Goal: Task Accomplishment & Management: Manage account settings

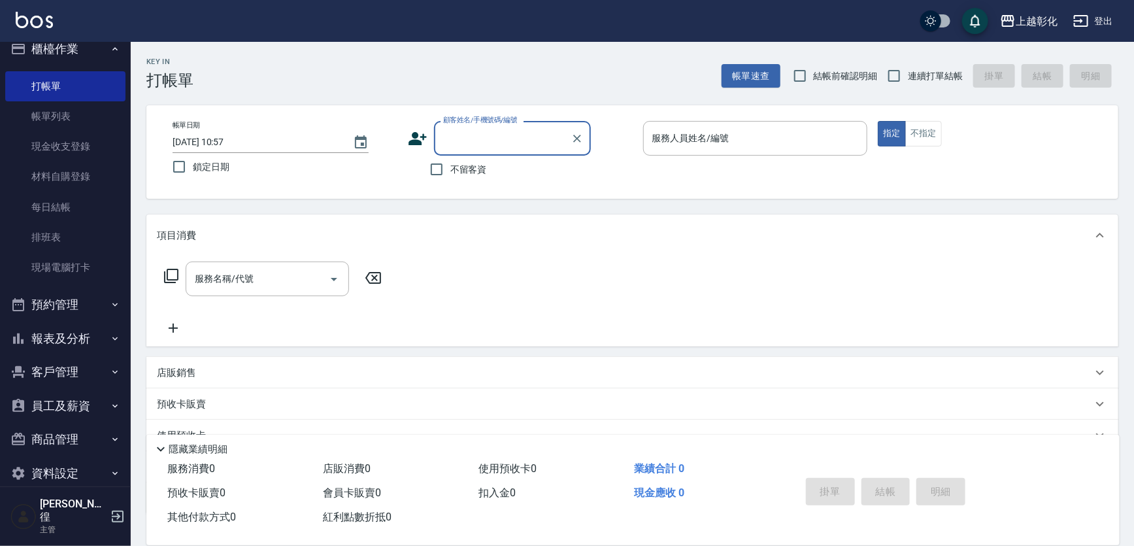
scroll to position [22, 0]
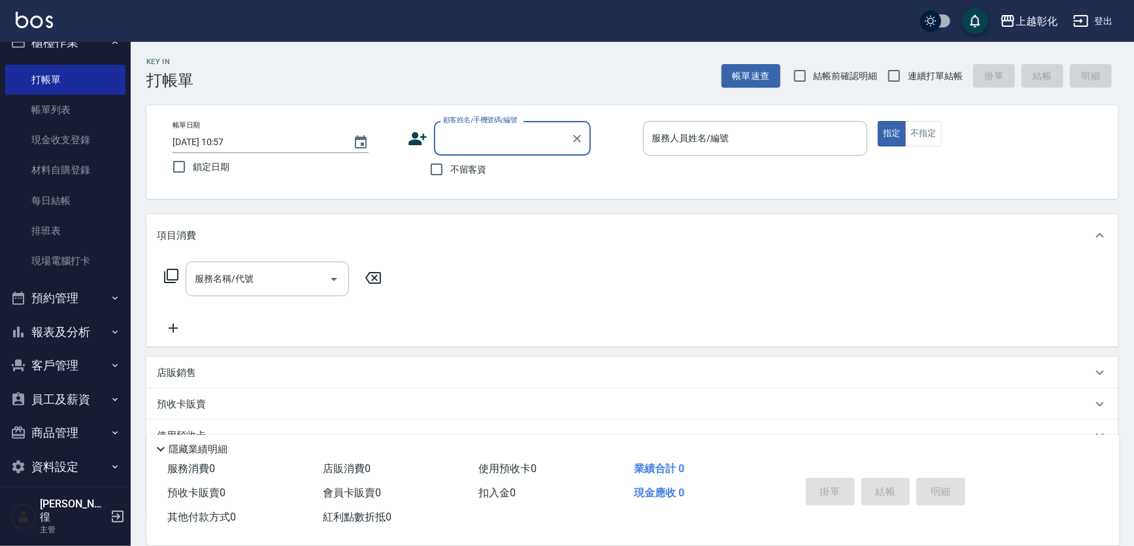
click at [69, 364] on button "客戶管理" at bounding box center [65, 366] width 120 height 34
click at [67, 365] on button "客戶管理" at bounding box center [65, 366] width 120 height 34
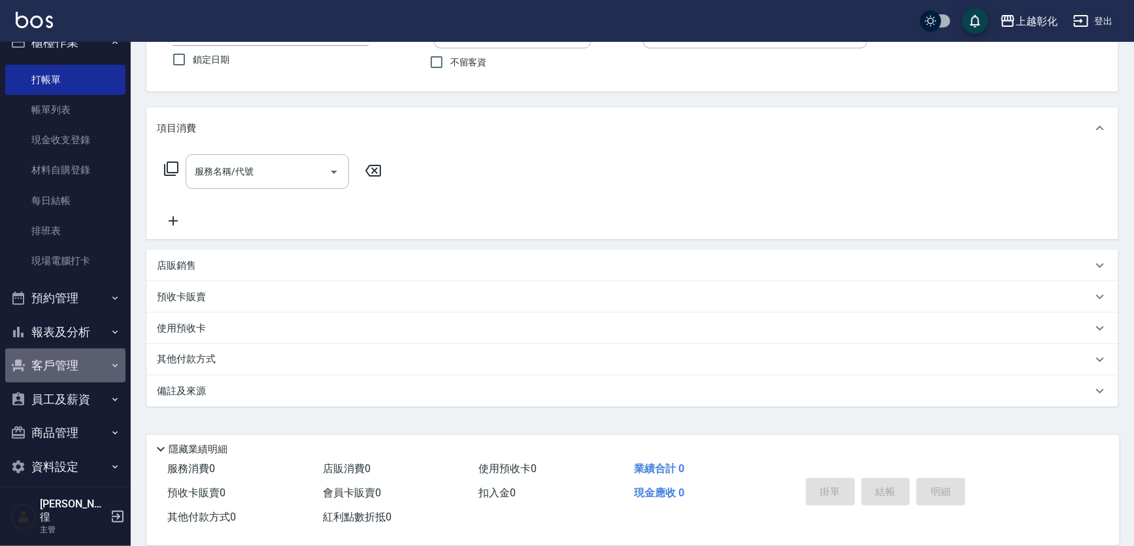
click at [74, 370] on button "客戶管理" at bounding box center [65, 366] width 120 height 34
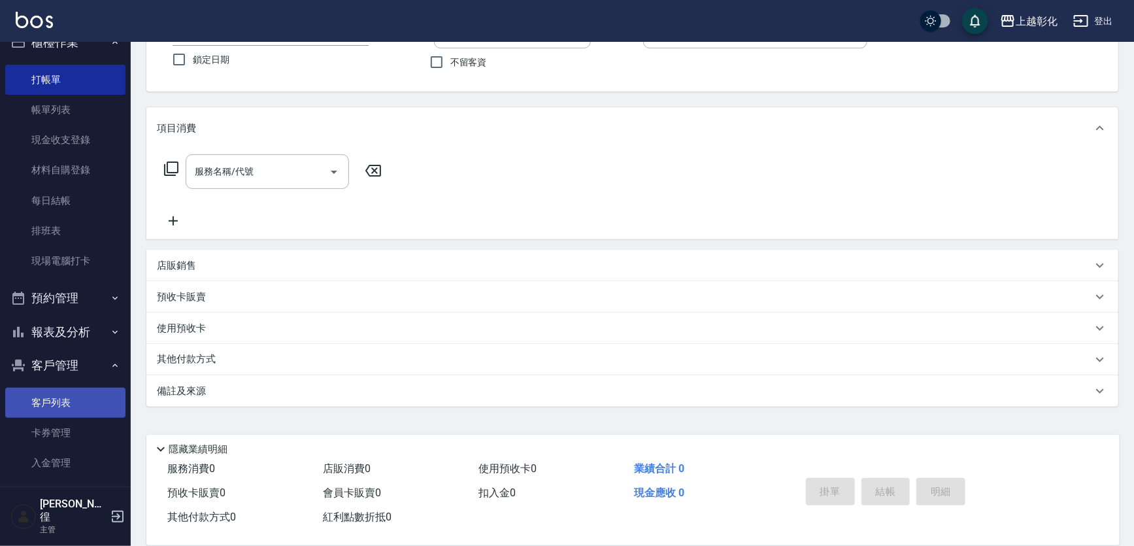
click at [71, 390] on link "客戶列表" at bounding box center [65, 403] width 120 height 30
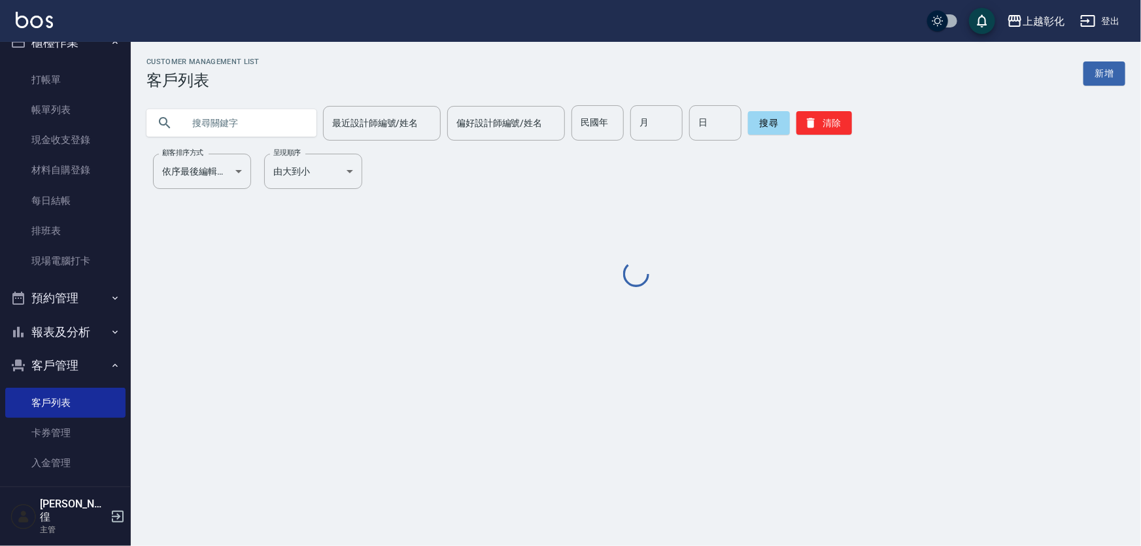
click at [268, 121] on input "text" at bounding box center [244, 122] width 123 height 35
click at [230, 127] on input "0" at bounding box center [244, 122] width 123 height 35
click at [237, 117] on input "0" at bounding box center [244, 122] width 123 height 35
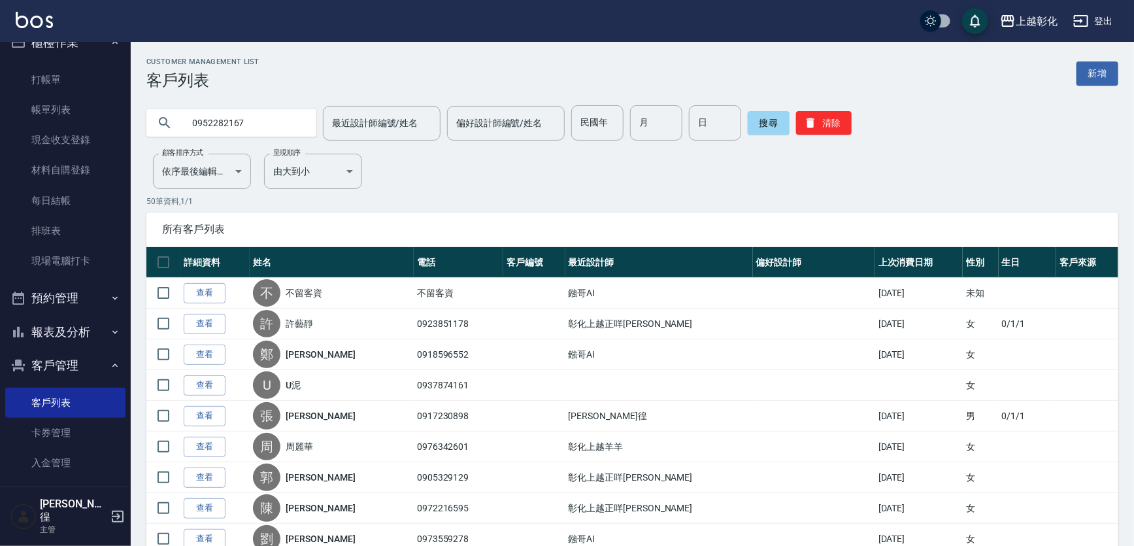
type input "0952282167"
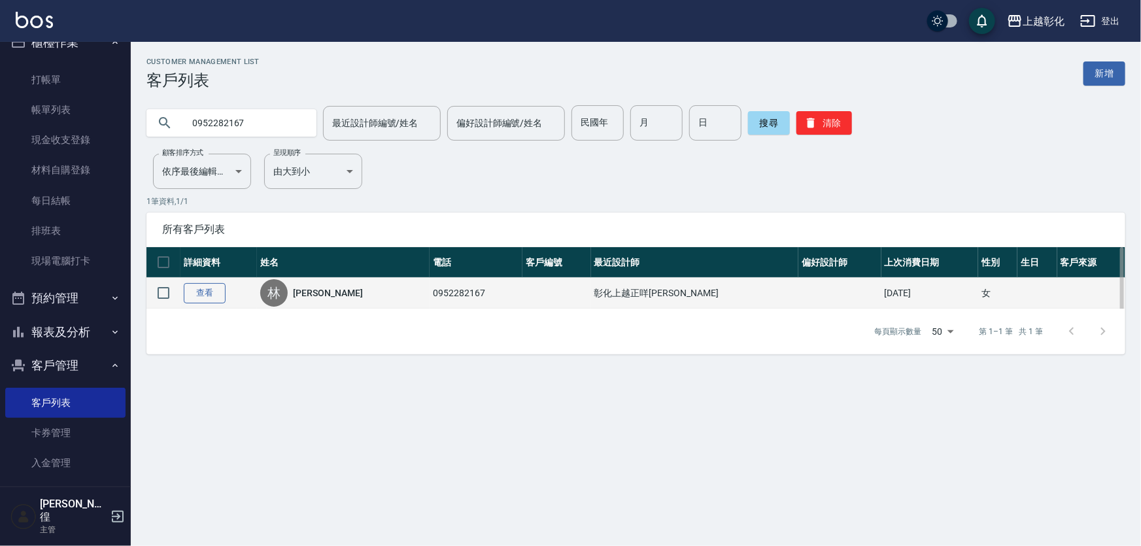
click at [216, 299] on link "查看" at bounding box center [205, 293] width 42 height 20
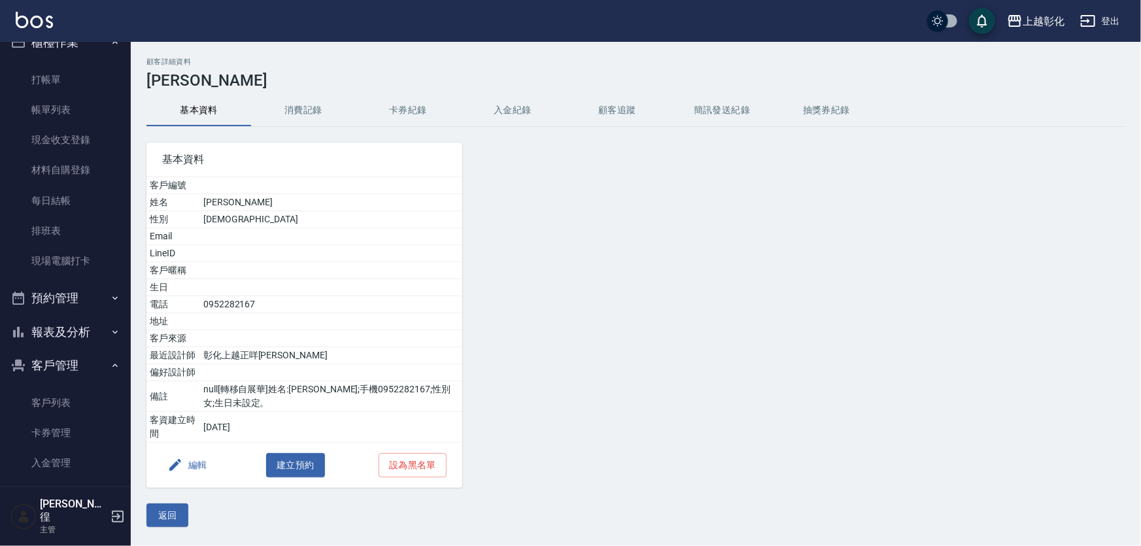
click at [417, 118] on button "卡券紀錄" at bounding box center [408, 110] width 105 height 31
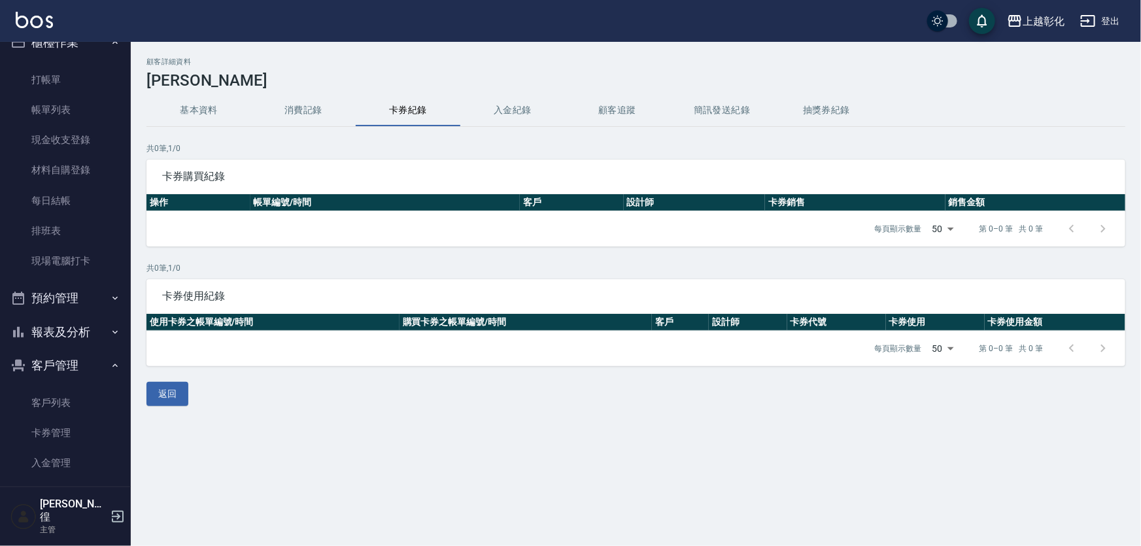
click at [510, 118] on button "入金紀錄" at bounding box center [512, 110] width 105 height 31
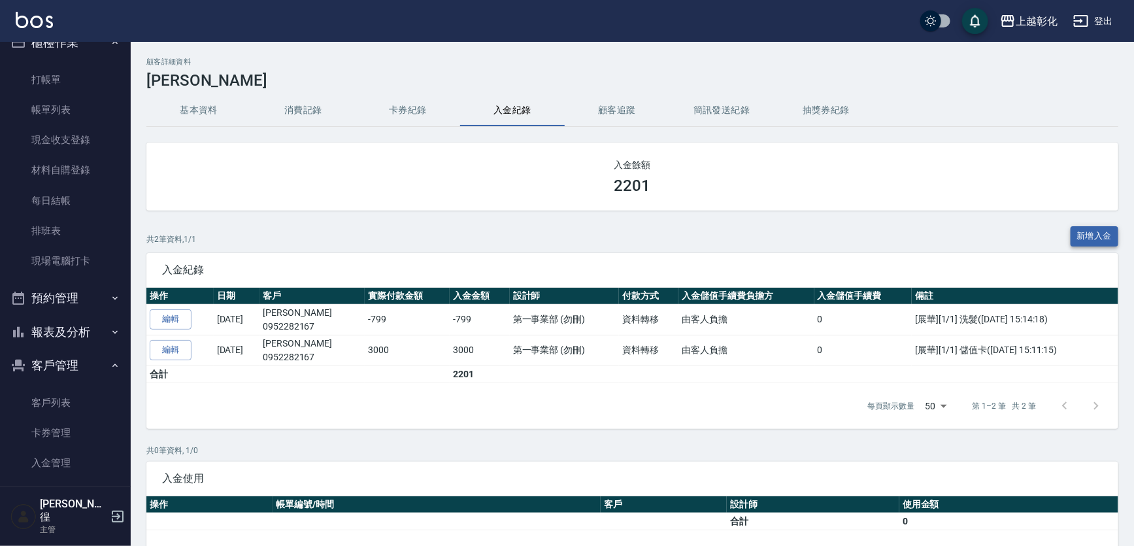
click at [1083, 239] on button "新增入金" at bounding box center [1095, 236] width 48 height 20
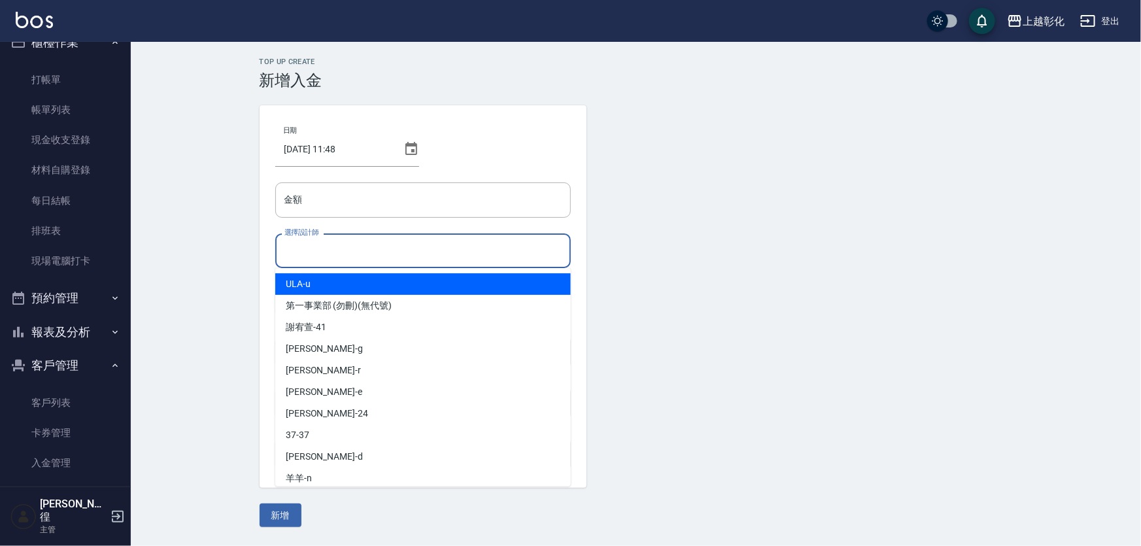
click at [332, 245] on input "選擇設計師" at bounding box center [423, 250] width 284 height 23
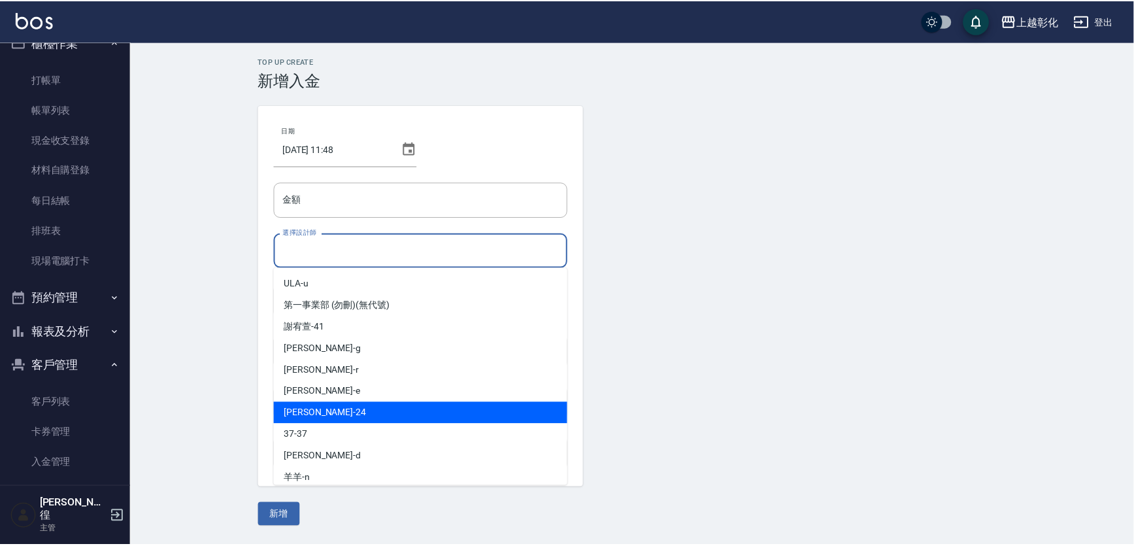
scroll to position [72, 0]
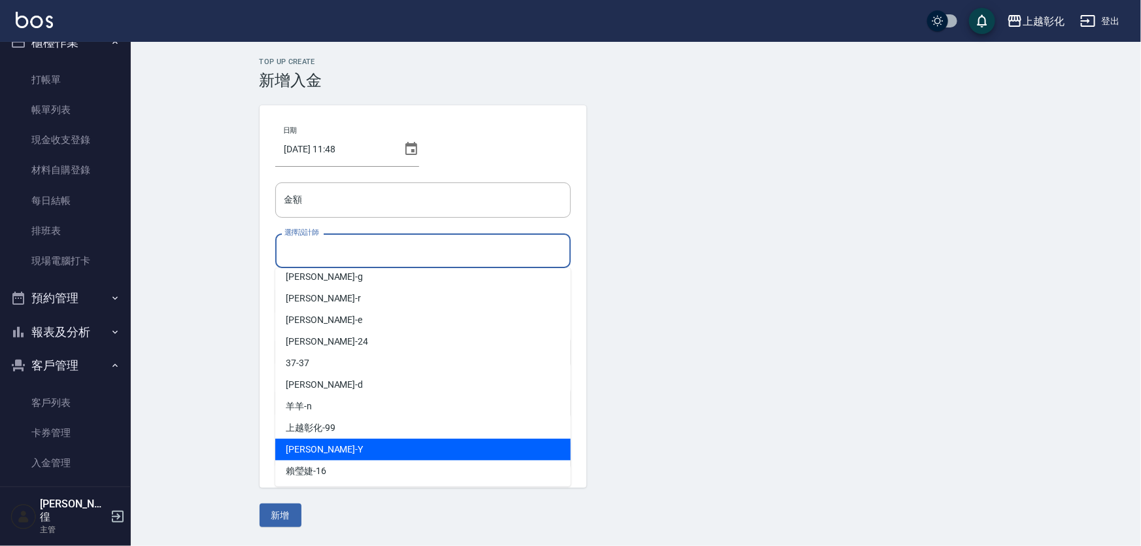
click at [337, 449] on div "[PERSON_NAME] -Y" at bounding box center [423, 450] width 296 height 22
type input "[PERSON_NAME]-Y"
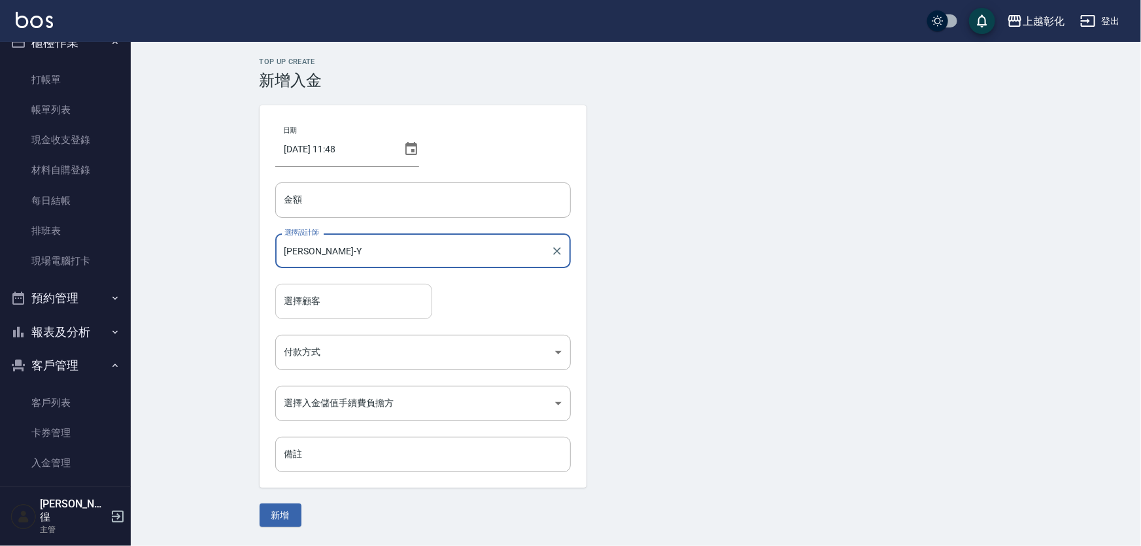
click at [369, 300] on input "選擇顧客" at bounding box center [353, 301] width 145 height 23
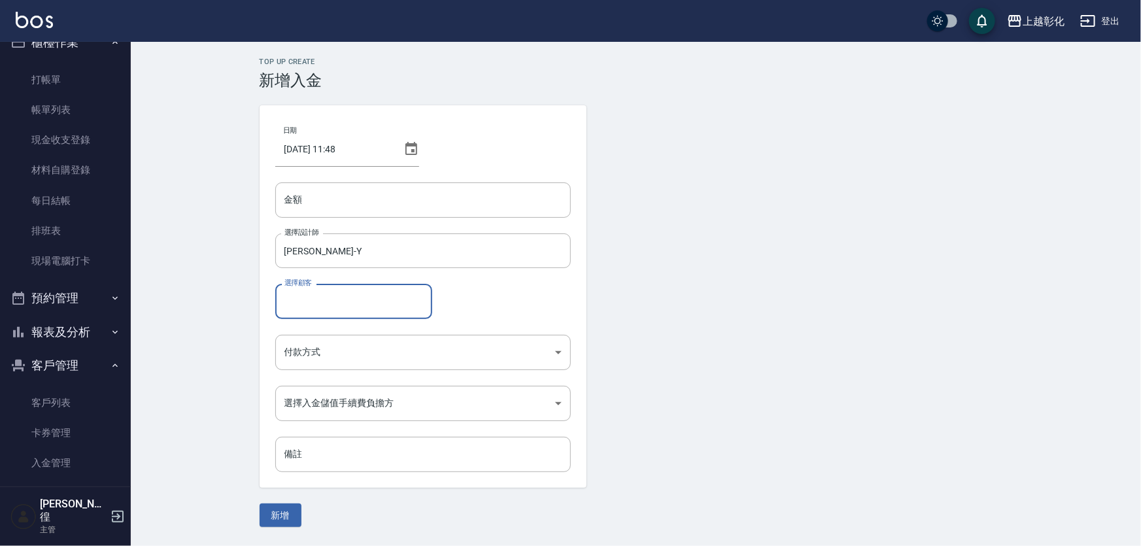
click at [338, 304] on input "選擇顧客" at bounding box center [353, 301] width 145 height 23
type input "0"
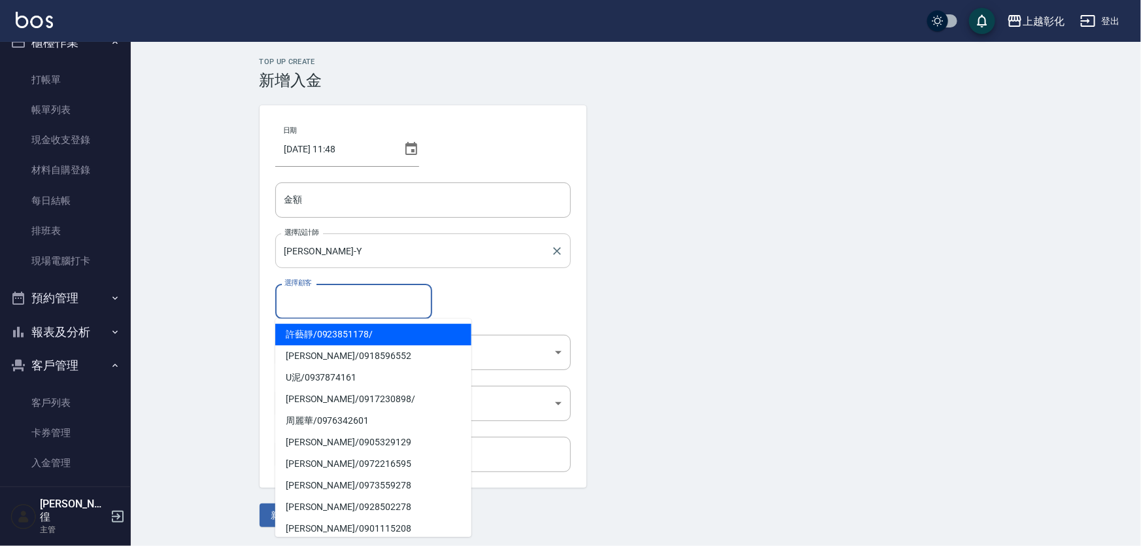
type input "9"
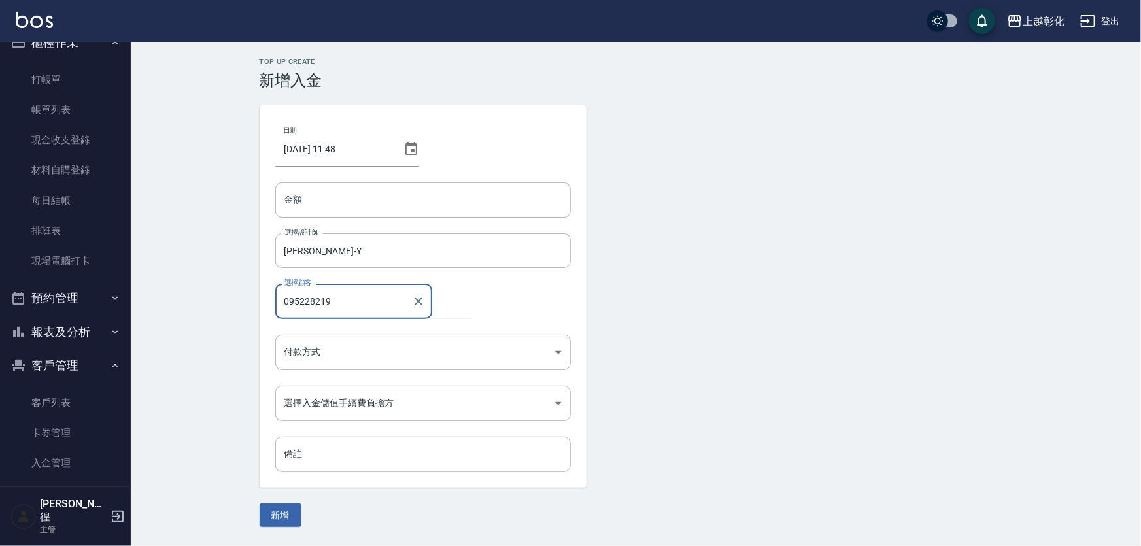
click at [260, 503] on button "新增" at bounding box center [281, 515] width 42 height 24
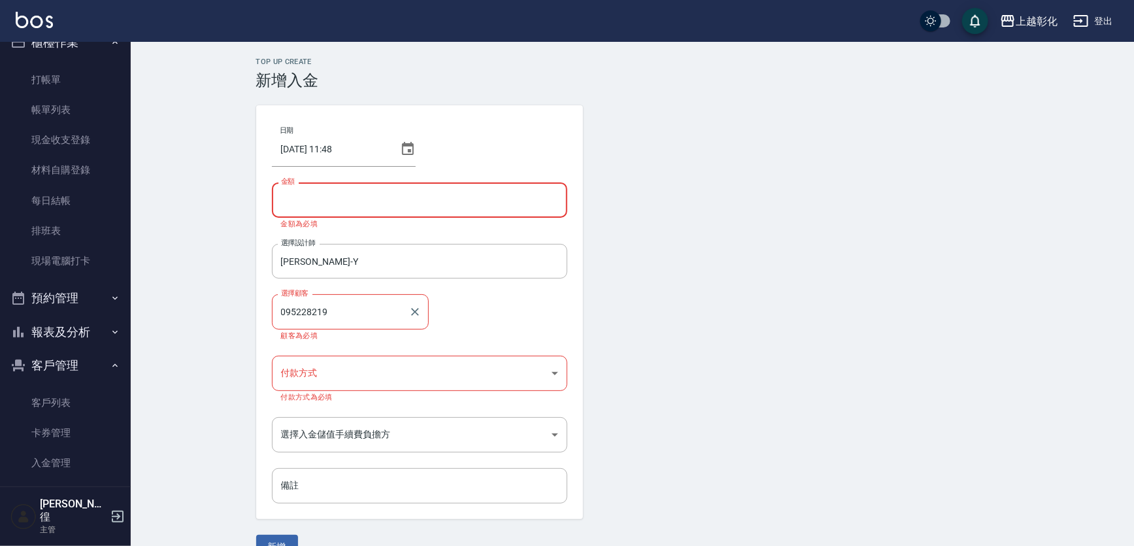
type input "[PERSON_NAME]/0952282167"
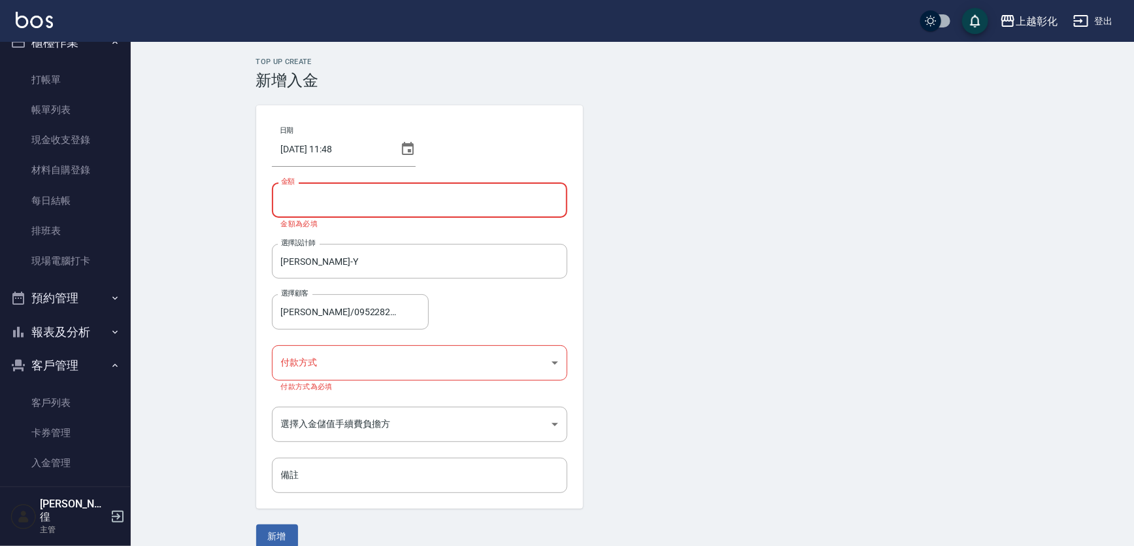
click at [400, 293] on form "選擇設計師 [PERSON_NAME]-Y 選擇設計師" at bounding box center [420, 269] width 296 height 50
click at [367, 203] on input "金額" at bounding box center [420, 199] width 296 height 35
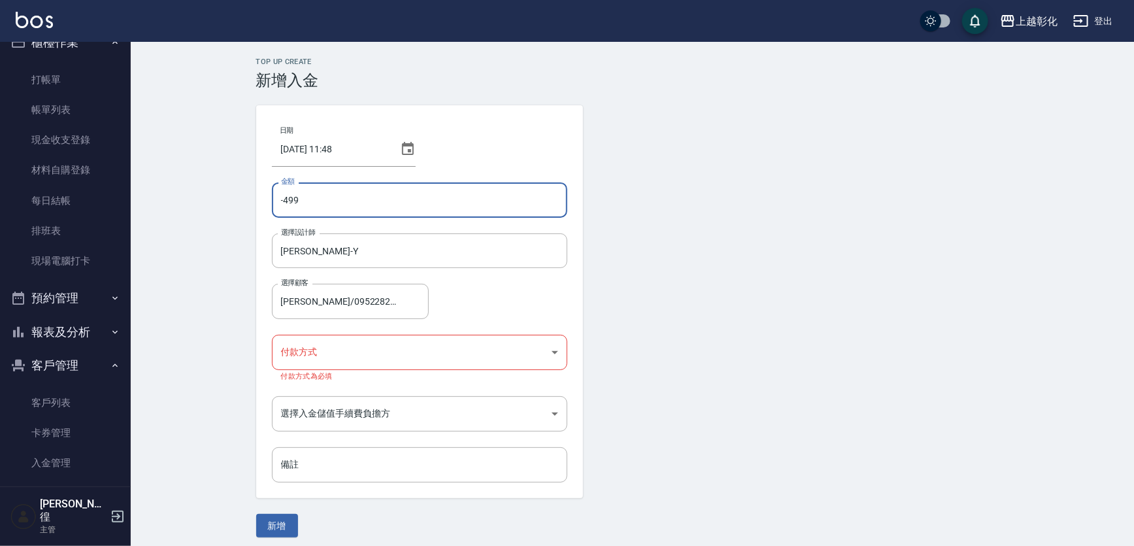
click at [371, 202] on input "-499" at bounding box center [420, 199] width 296 height 35
type input "-499"
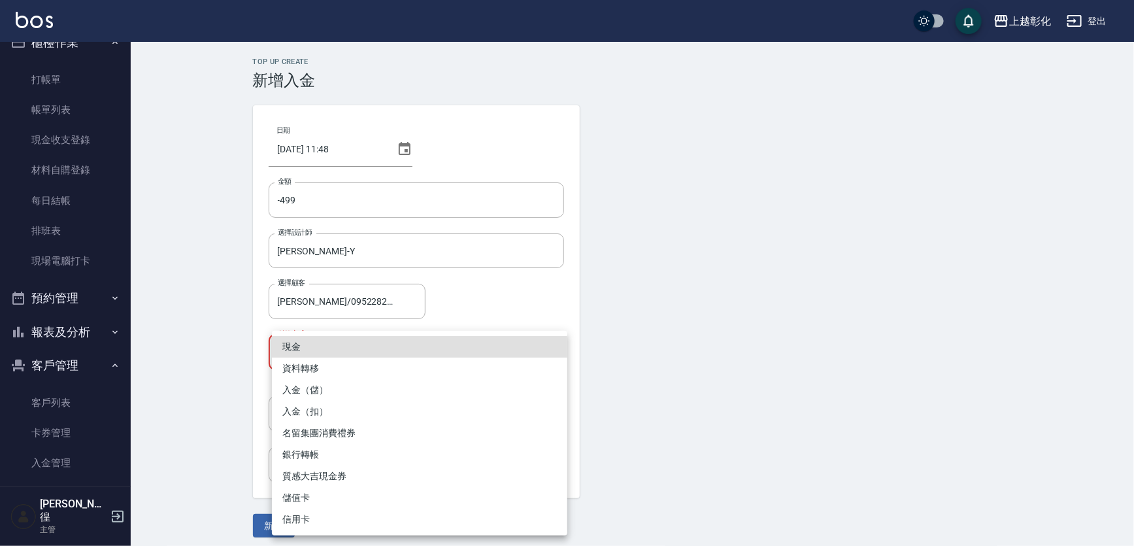
click at [407, 362] on body "上越彰化 登出 櫃檯作業 打帳單 帳單列表 現金收支登錄 材料自購登錄 每日結帳 排班表 現場電腦打卡 預約管理 預約管理 單日預約紀錄 單週預約紀錄 報表及…" at bounding box center [567, 276] width 1134 height 553
click at [396, 349] on li "現金" at bounding box center [420, 347] width 296 height 22
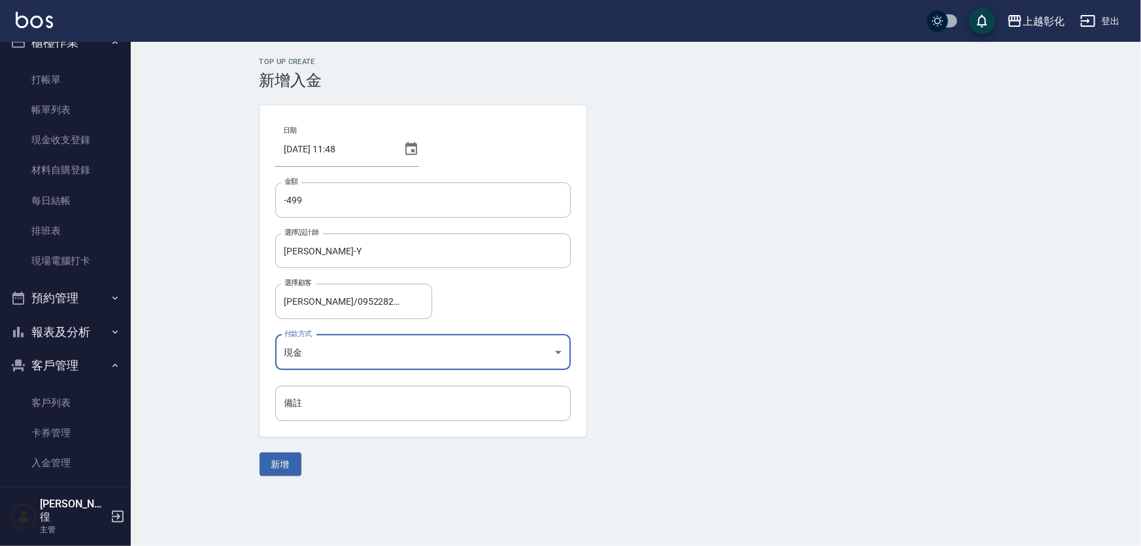
click at [383, 354] on body "上越彰化 登出 櫃檯作業 打帳單 帳單列表 現金收支登錄 材料自購登錄 每日結帳 排班表 現場電腦打卡 預約管理 預約管理 單日預約紀錄 單週預約紀錄 報表及…" at bounding box center [570, 273] width 1141 height 546
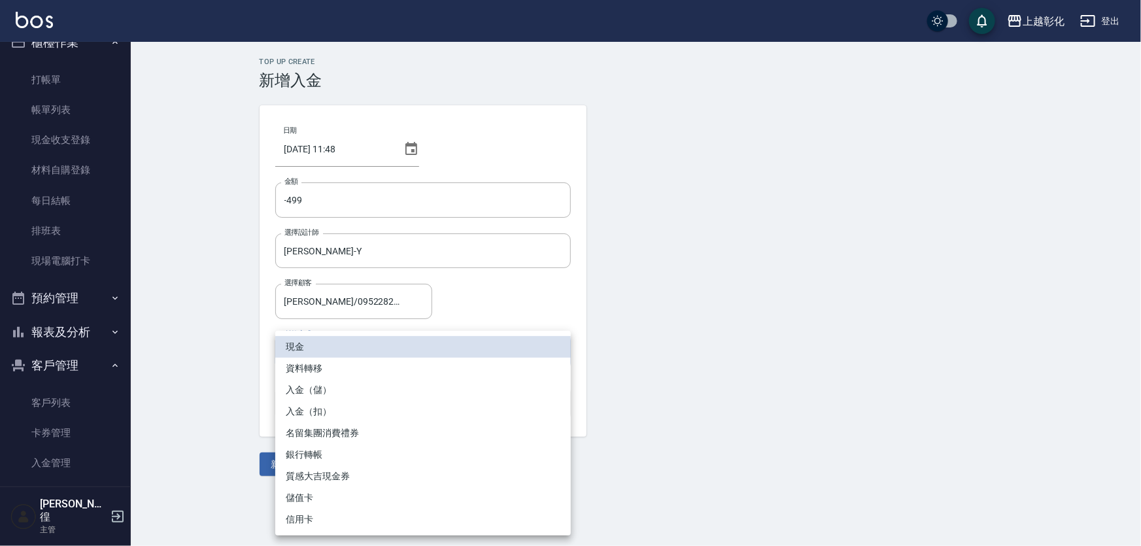
click at [338, 411] on li "入金（扣）" at bounding box center [423, 412] width 296 height 22
type input "入金（扣）"
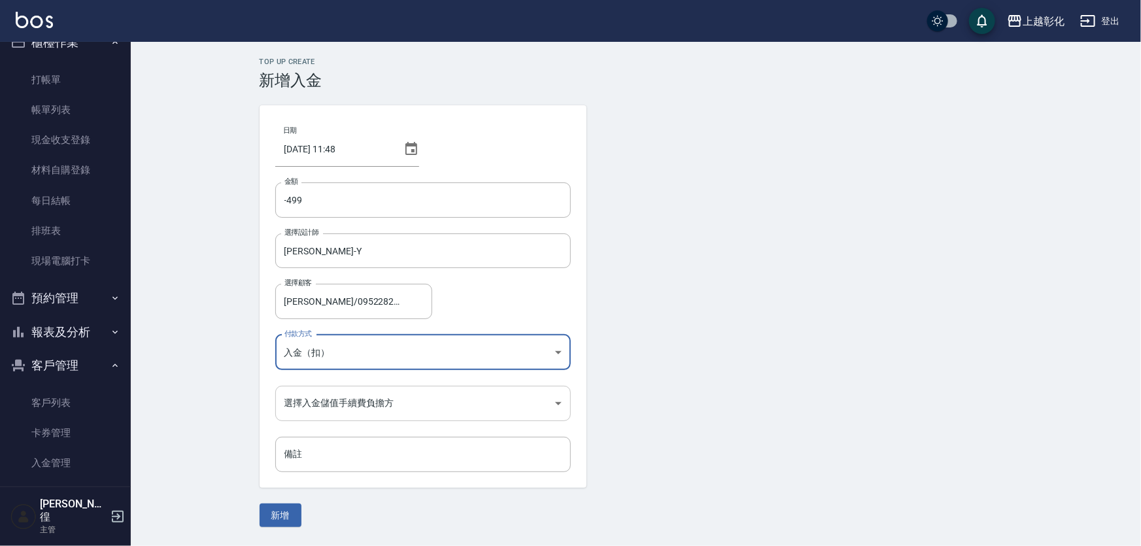
click at [334, 407] on body "上越彰化 登出 櫃檯作業 打帳單 帳單列表 現金收支登錄 材料自購登錄 每日結帳 排班表 現場電腦打卡 預約管理 預約管理 單日預約紀錄 單週預約紀錄 報表及…" at bounding box center [570, 273] width 1141 height 546
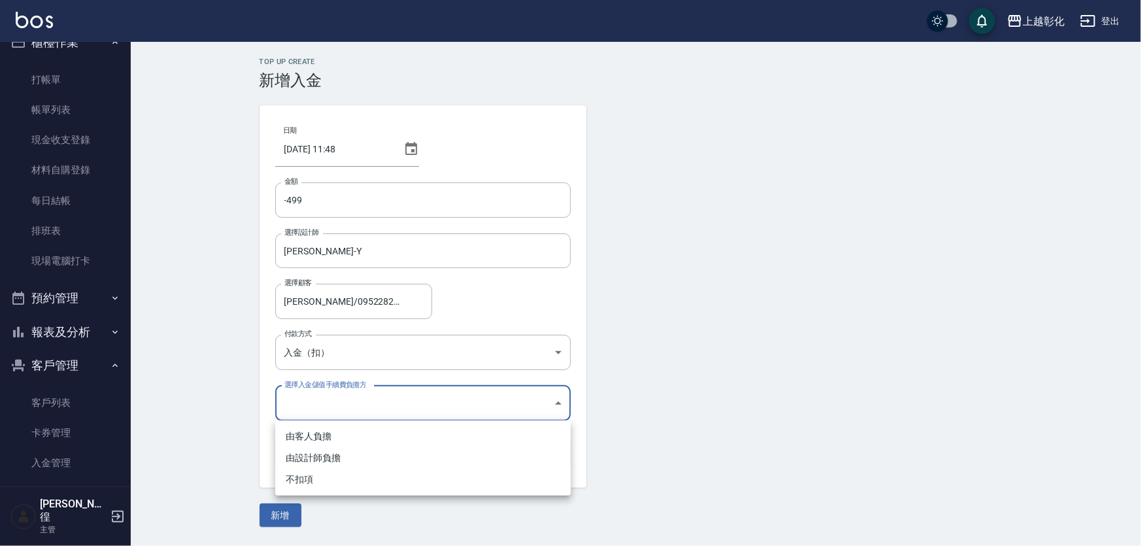
click at [320, 487] on li "不扣項" at bounding box center [423, 480] width 296 height 22
type input "WITHOUTHANDLINGFEE"
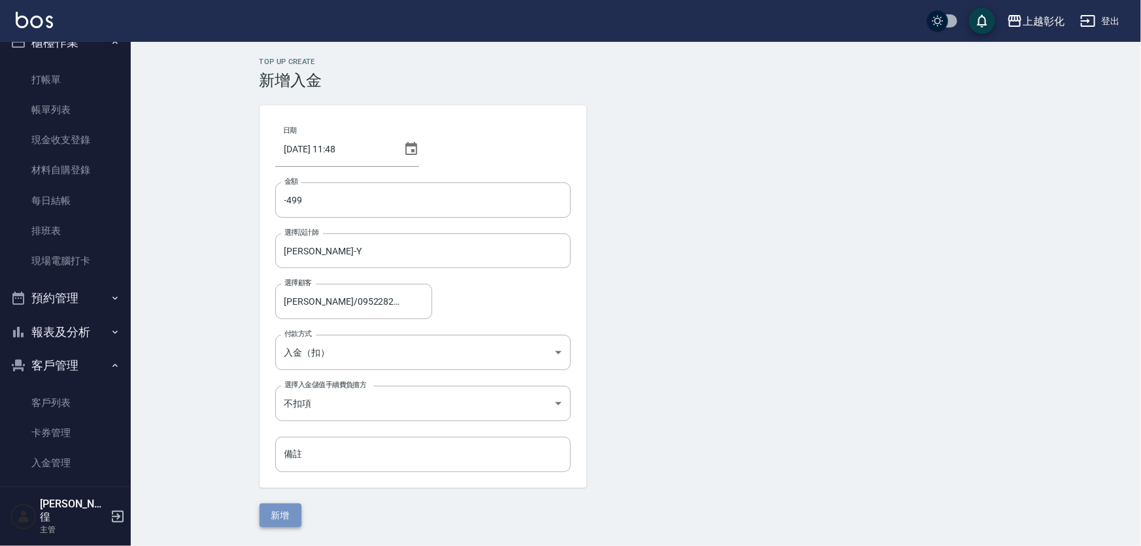
click at [287, 515] on button "新增" at bounding box center [281, 515] width 42 height 24
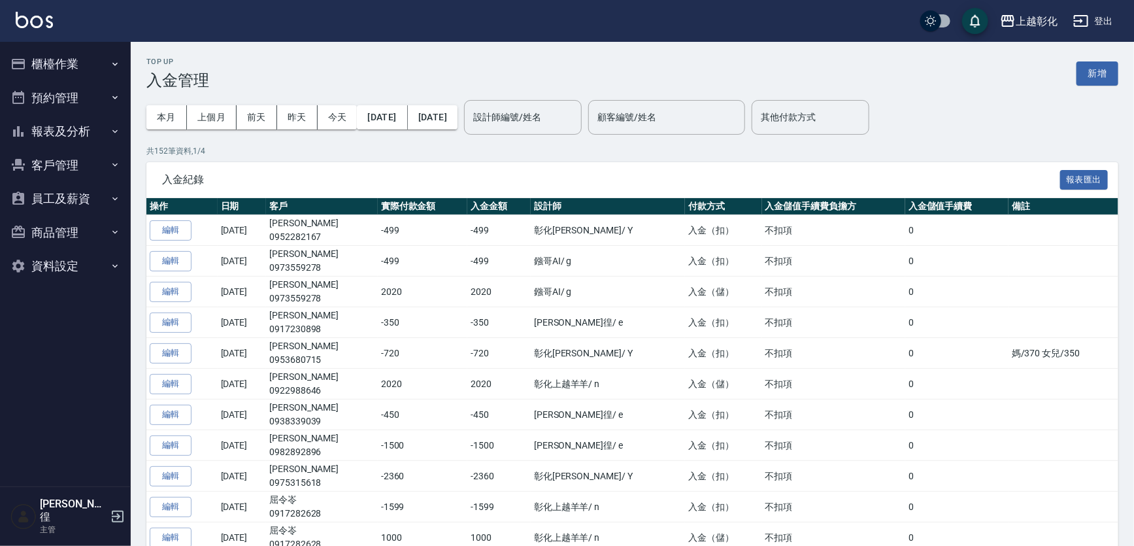
click at [81, 154] on button "客戶管理" at bounding box center [65, 165] width 120 height 34
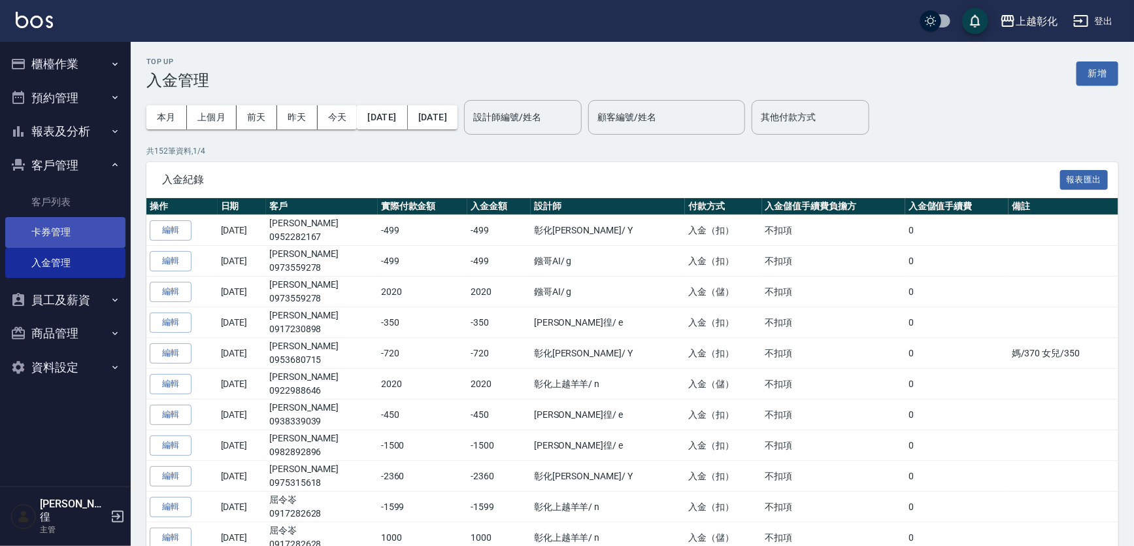
click at [75, 217] on link "卡券管理" at bounding box center [65, 232] width 120 height 30
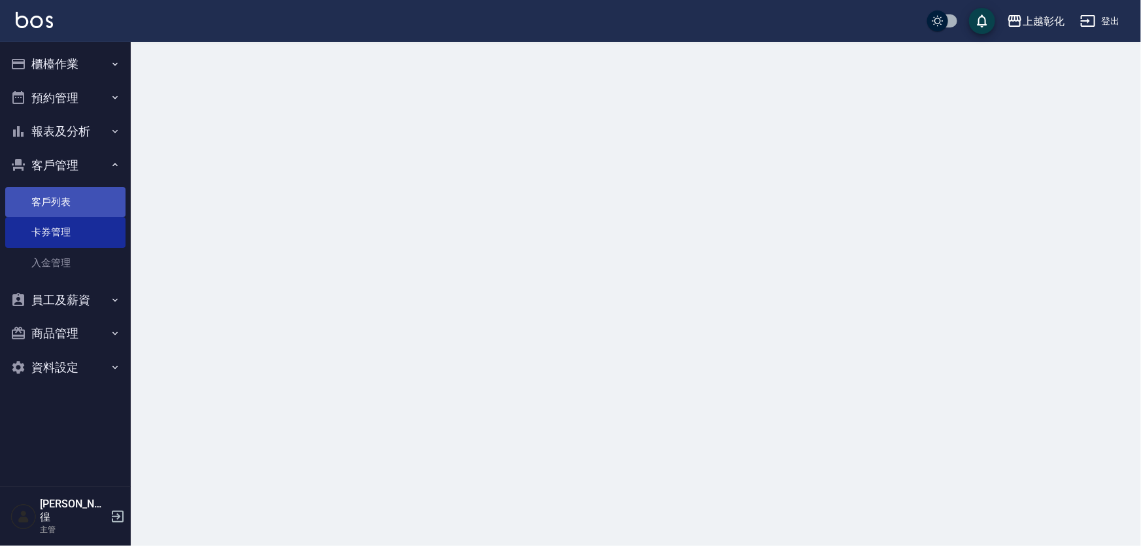
click at [76, 202] on link "客戶列表" at bounding box center [65, 202] width 120 height 30
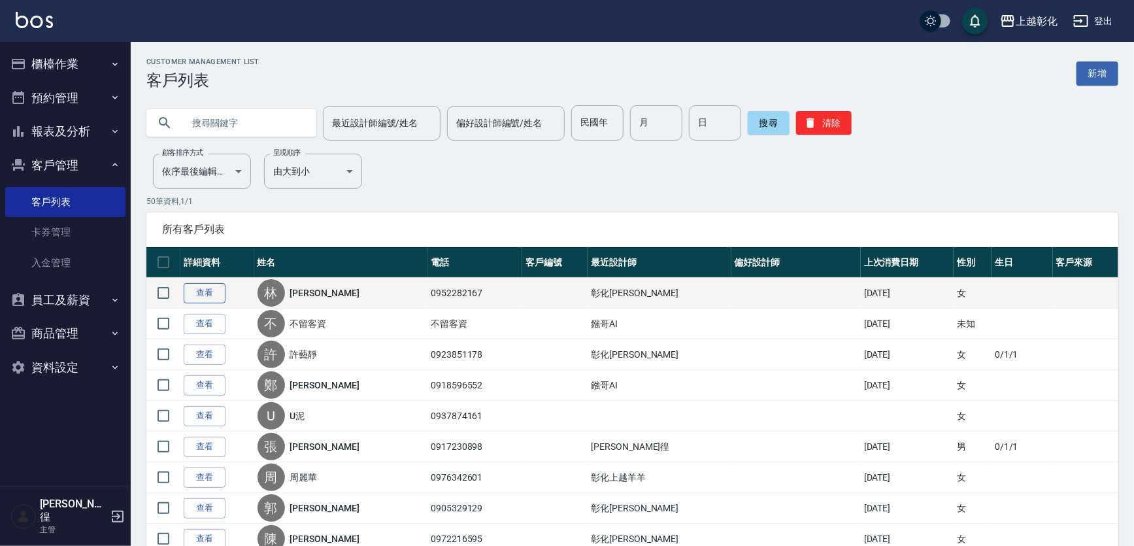
click at [203, 296] on link "查看" at bounding box center [205, 293] width 42 height 20
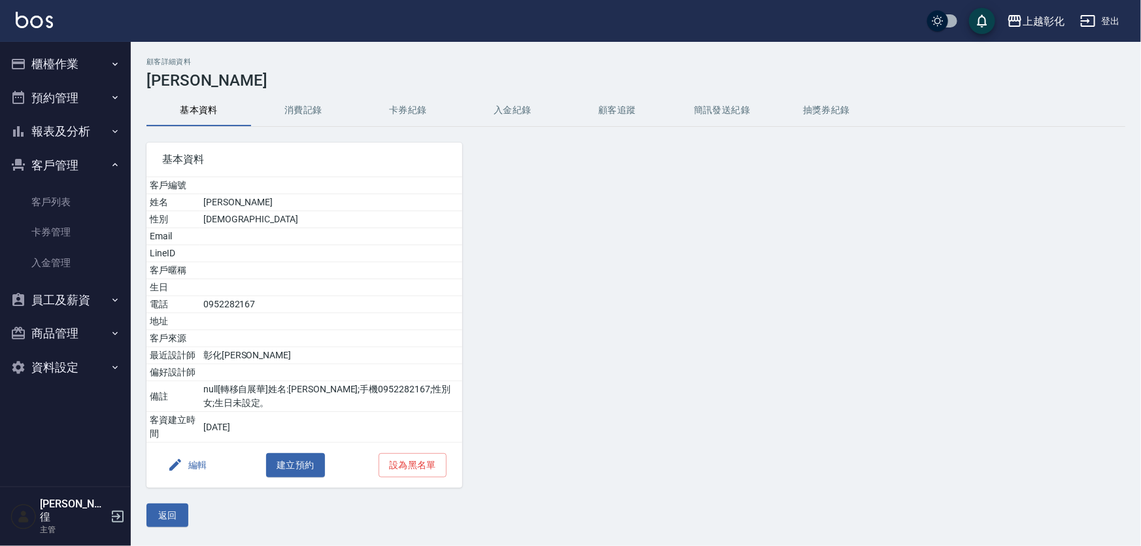
click at [500, 101] on button "入金紀錄" at bounding box center [512, 110] width 105 height 31
